Goal: Navigation & Orientation: Understand site structure

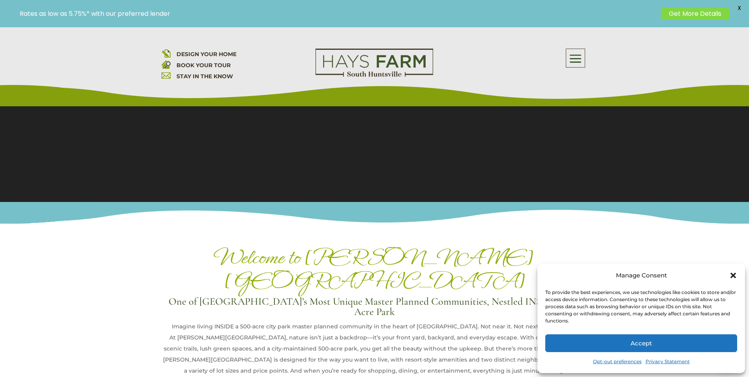
scroll to position [158, 0]
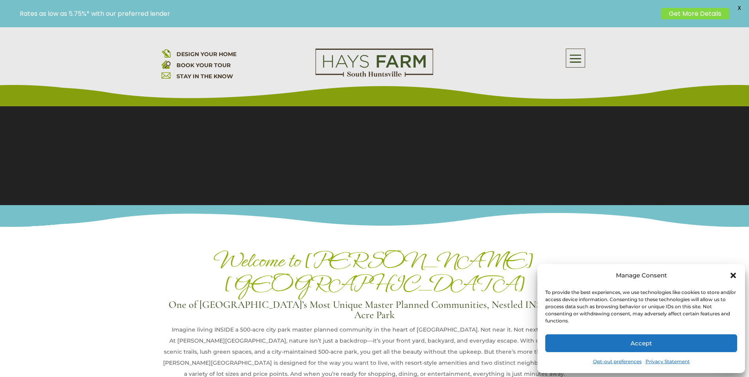
click at [731, 274] on icon "Close dialog" at bounding box center [733, 275] width 6 height 6
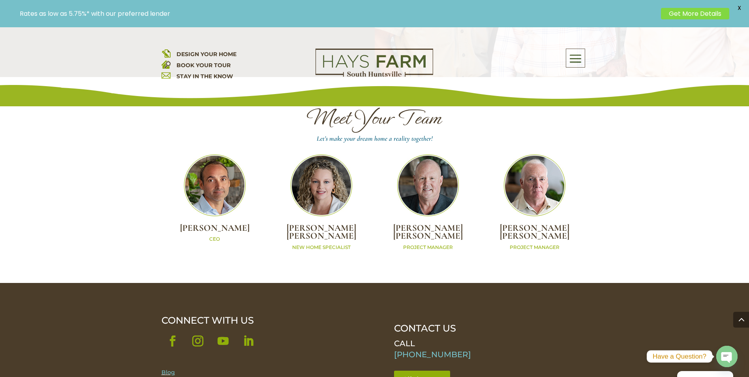
scroll to position [2369, 0]
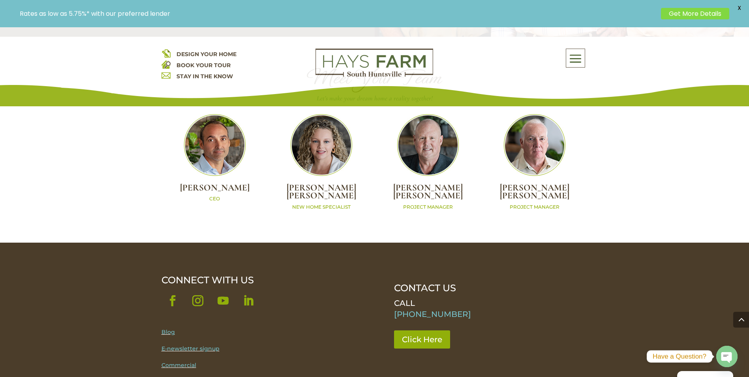
click at [177, 289] on link "Follow" at bounding box center [172, 300] width 22 height 22
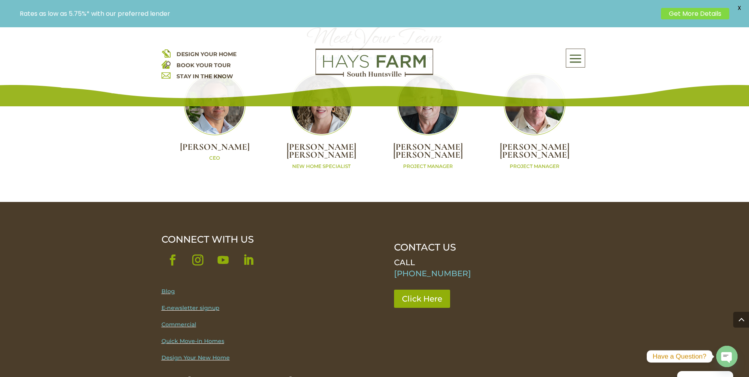
scroll to position [2409, 0]
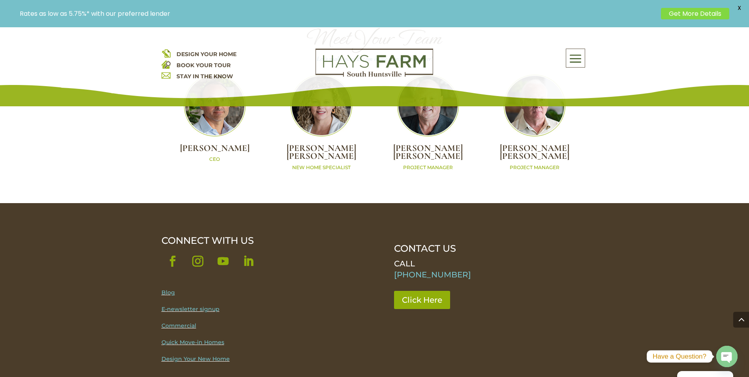
click at [581, 55] on span at bounding box center [575, 59] width 19 height 18
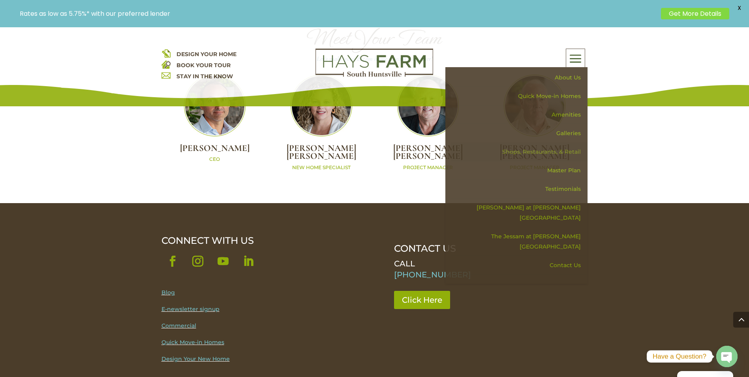
click at [564, 148] on link "Shops, Restaurants, & Retail" at bounding box center [519, 152] width 137 height 19
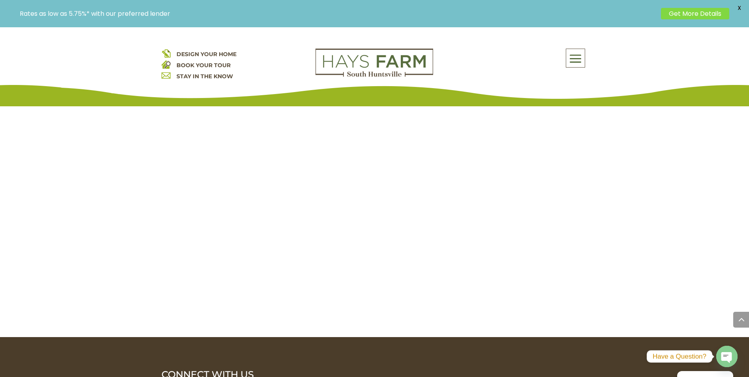
scroll to position [1856, 0]
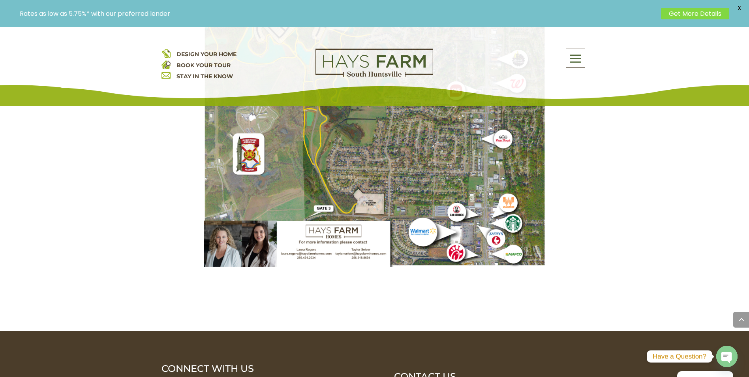
click at [504, 197] on img at bounding box center [374, 39] width 341 height 455
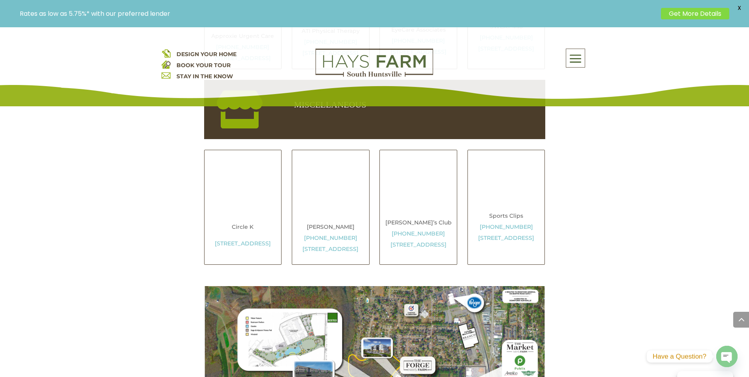
scroll to position [1145, 0]
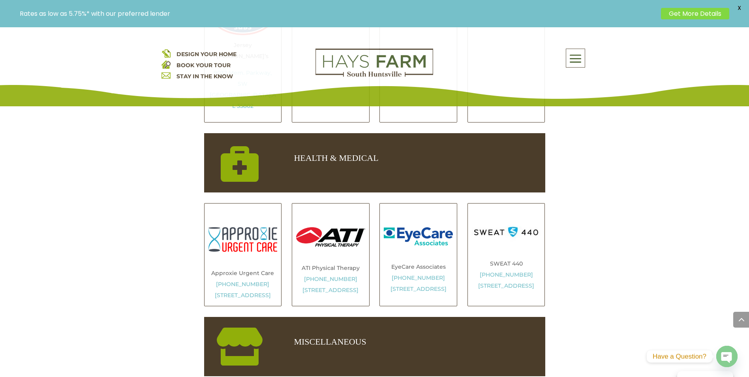
click at [578, 64] on span at bounding box center [575, 59] width 19 height 18
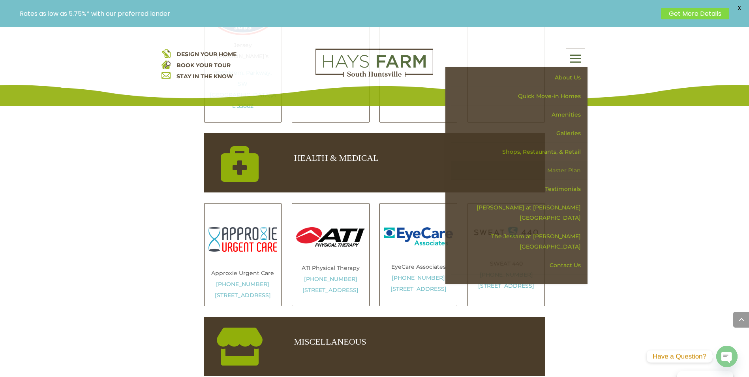
click at [566, 171] on link "Master Plan" at bounding box center [519, 170] width 137 height 19
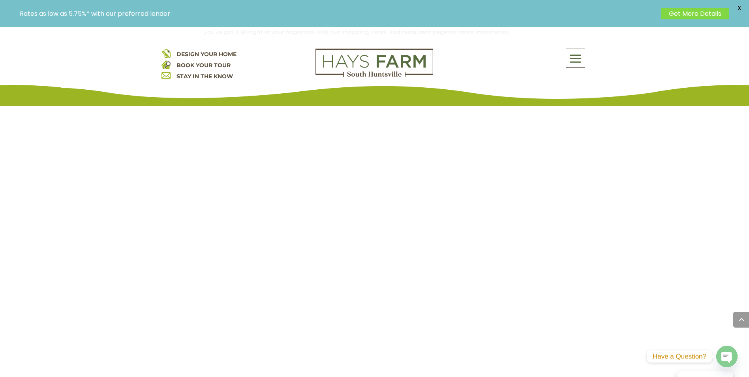
scroll to position [711, 0]
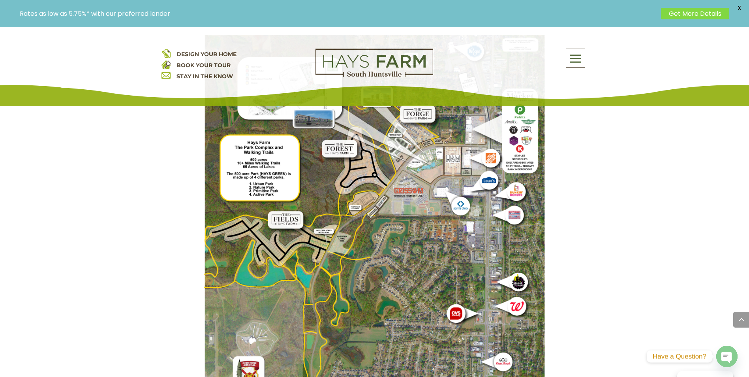
click at [378, 253] on img at bounding box center [374, 262] width 341 height 455
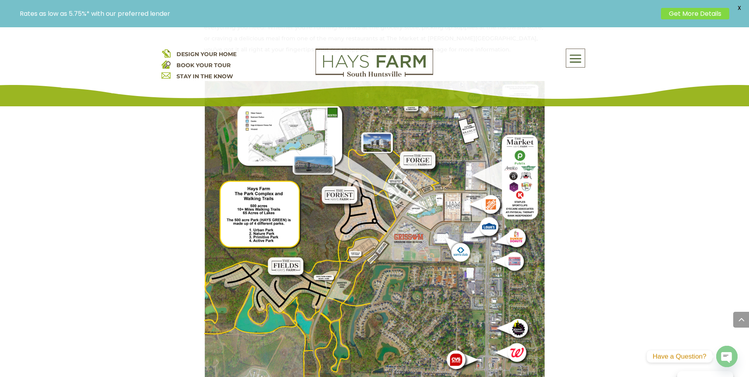
scroll to position [671, 0]
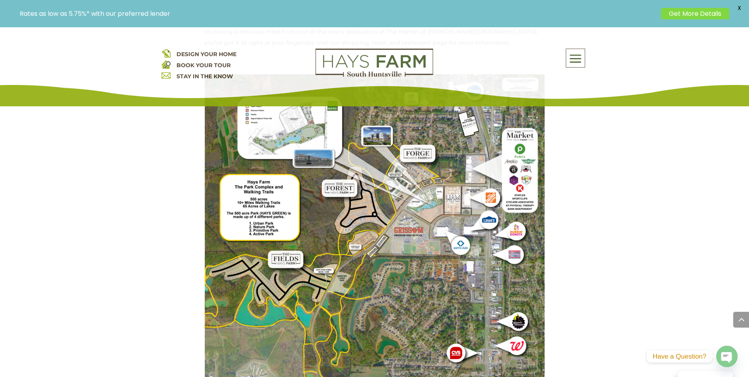
click at [462, 198] on img at bounding box center [374, 301] width 341 height 455
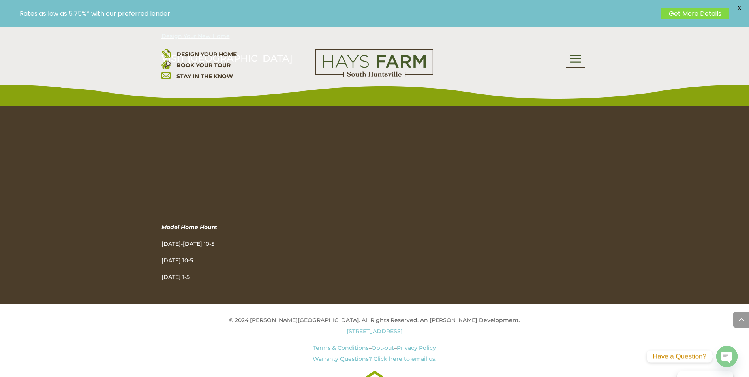
scroll to position [1385, 0]
